Goal: Check status: Check status

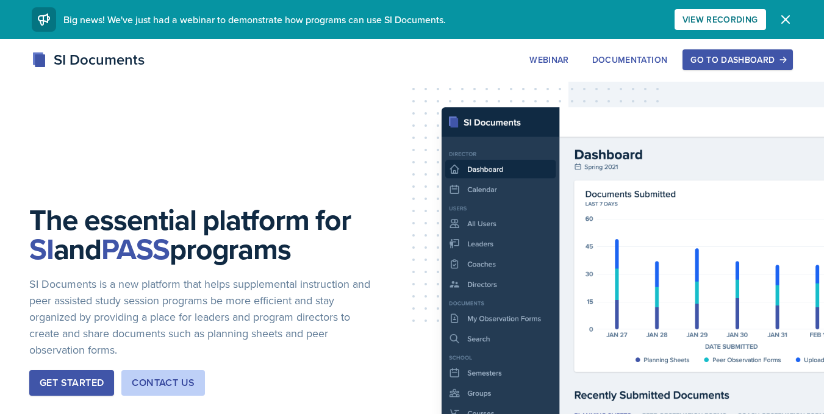
click at [722, 49] on button "Go to Dashboard" at bounding box center [738, 59] width 110 height 21
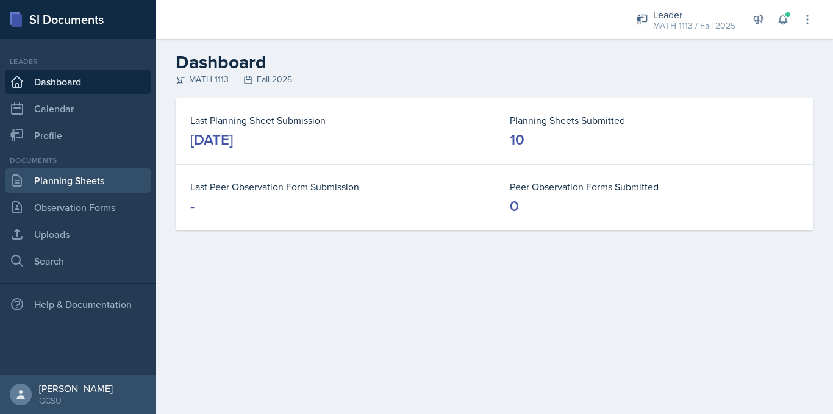
click at [82, 182] on link "Planning Sheets" at bounding box center [78, 180] width 146 height 24
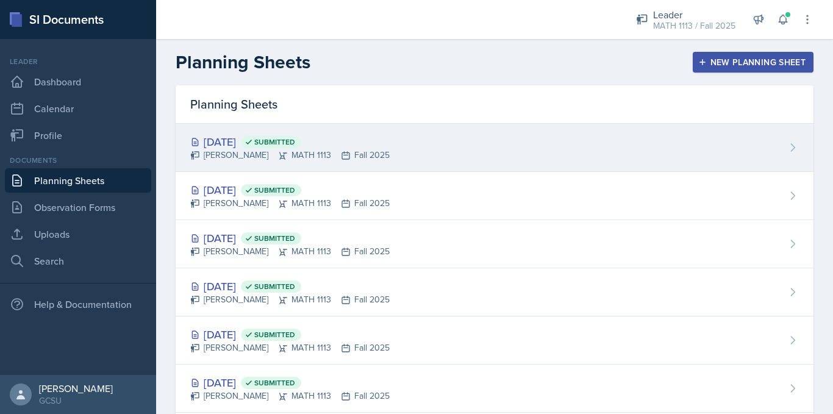
click at [260, 145] on div "[DATE] Submitted" at bounding box center [289, 142] width 199 height 16
